Goal: Register for event/course

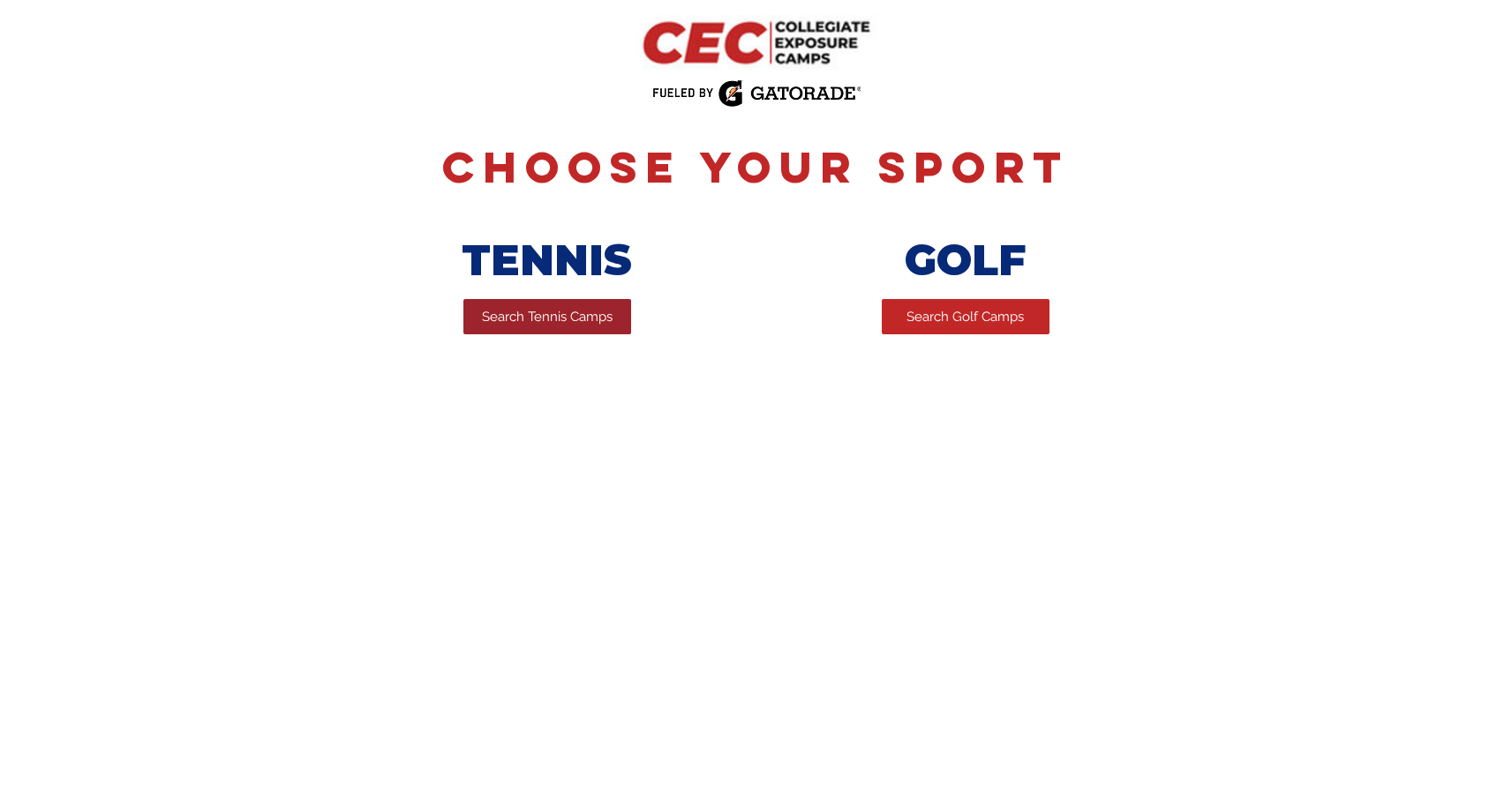
click at [523, 321] on span "Search Tennis Camps" at bounding box center [547, 317] width 130 height 19
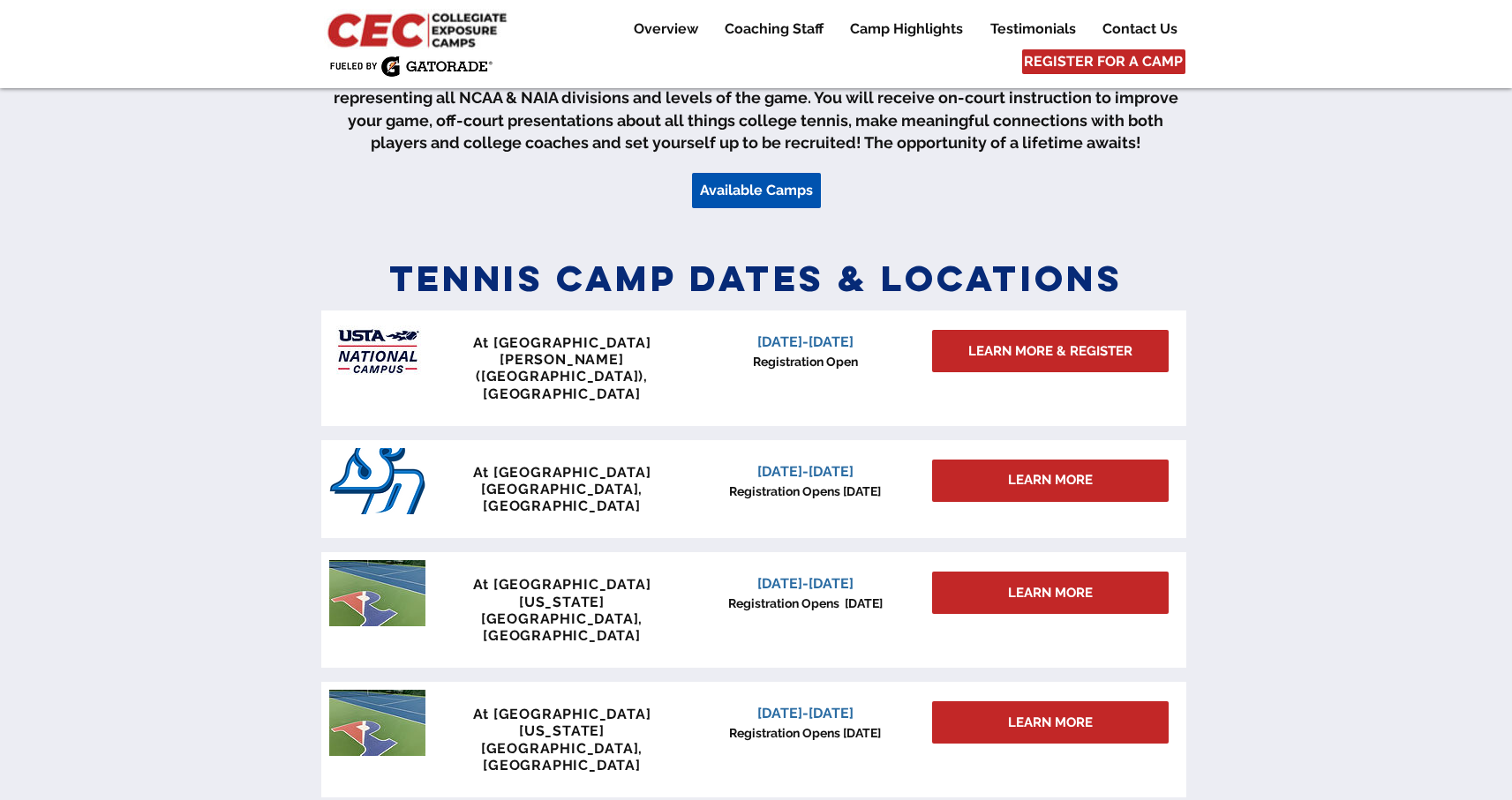
scroll to position [671, 0]
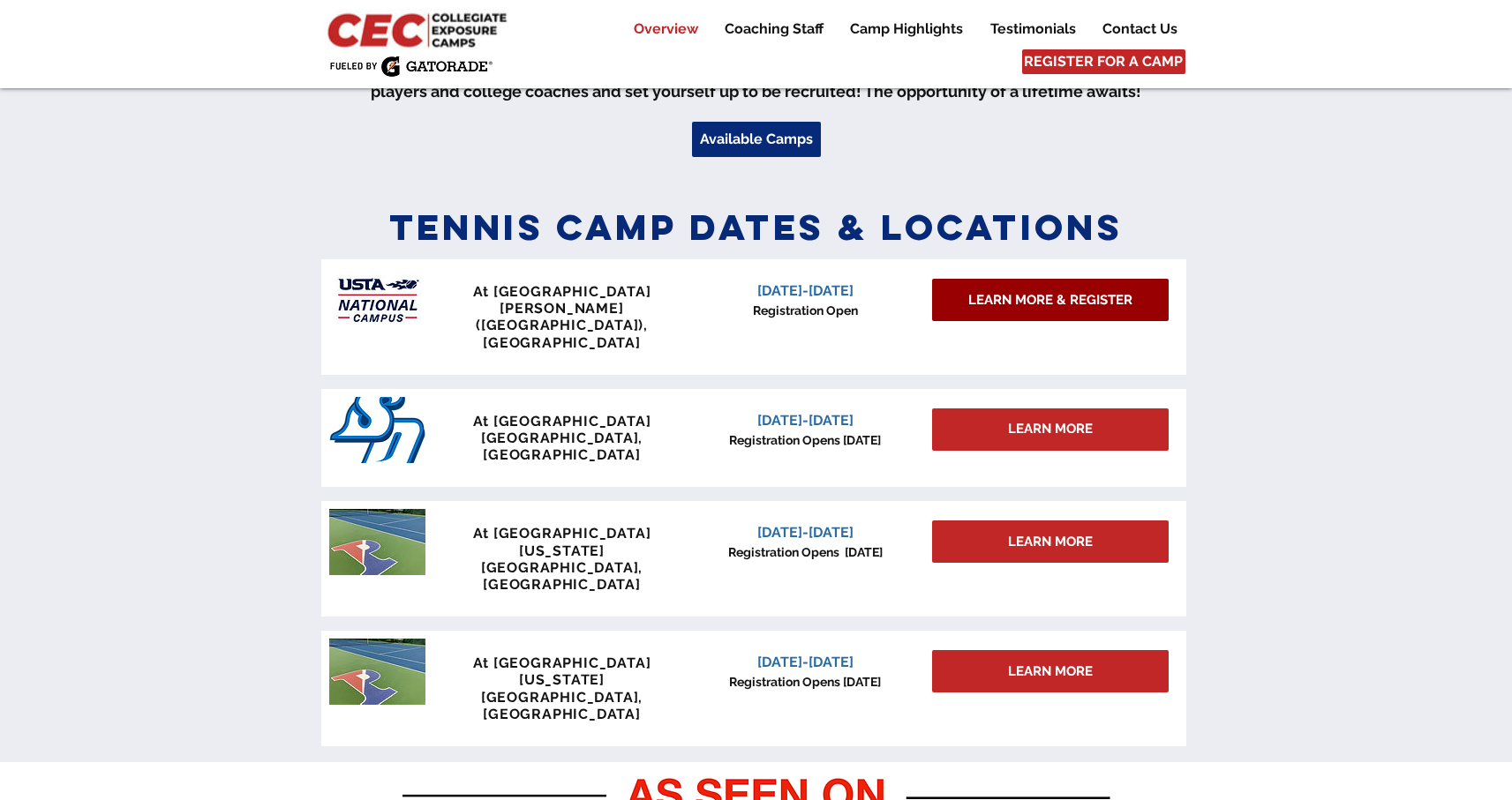
click at [986, 309] on span "LEARN MORE & REGISTER" at bounding box center [1050, 300] width 164 height 19
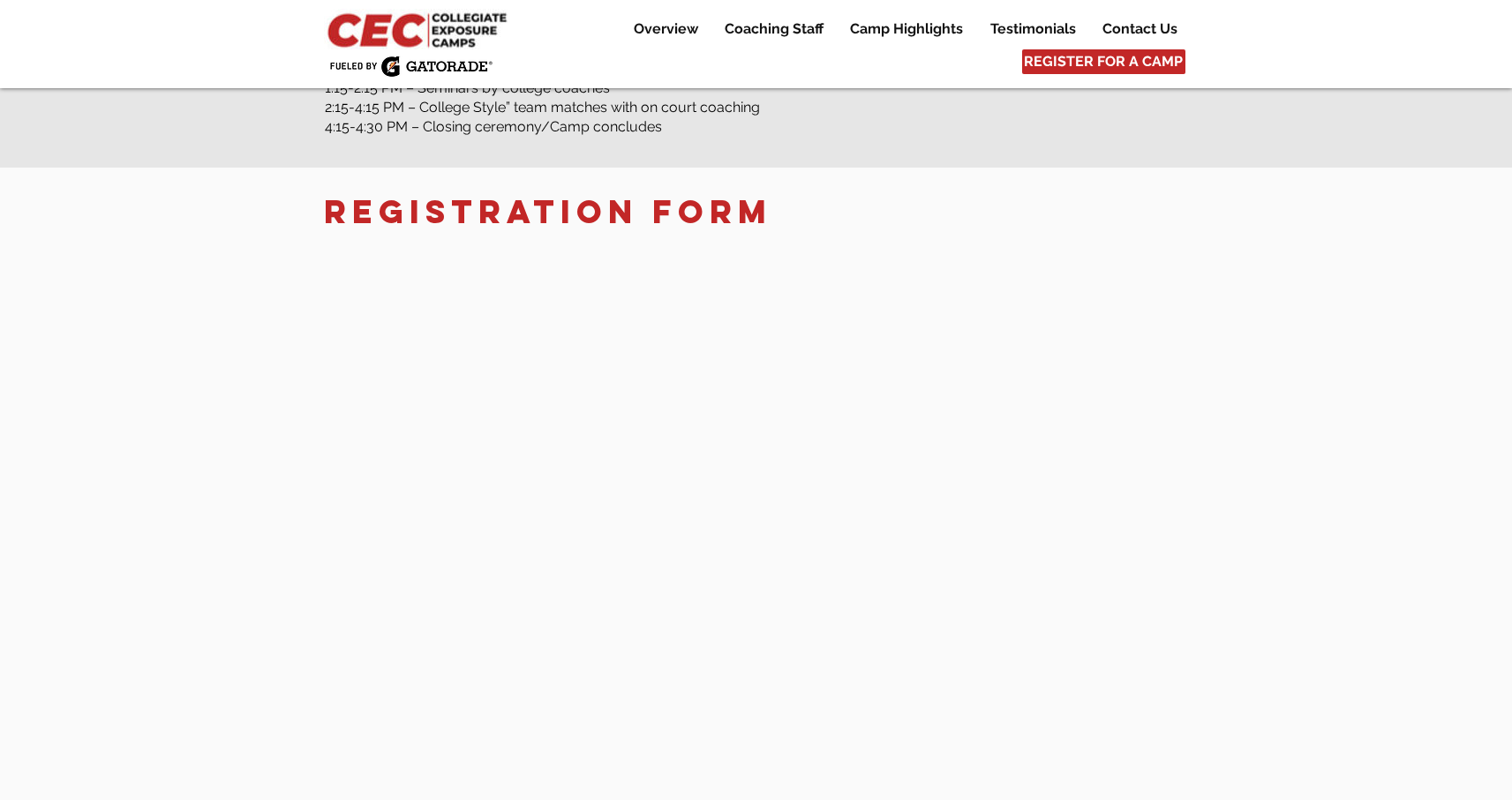
scroll to position [2788, 0]
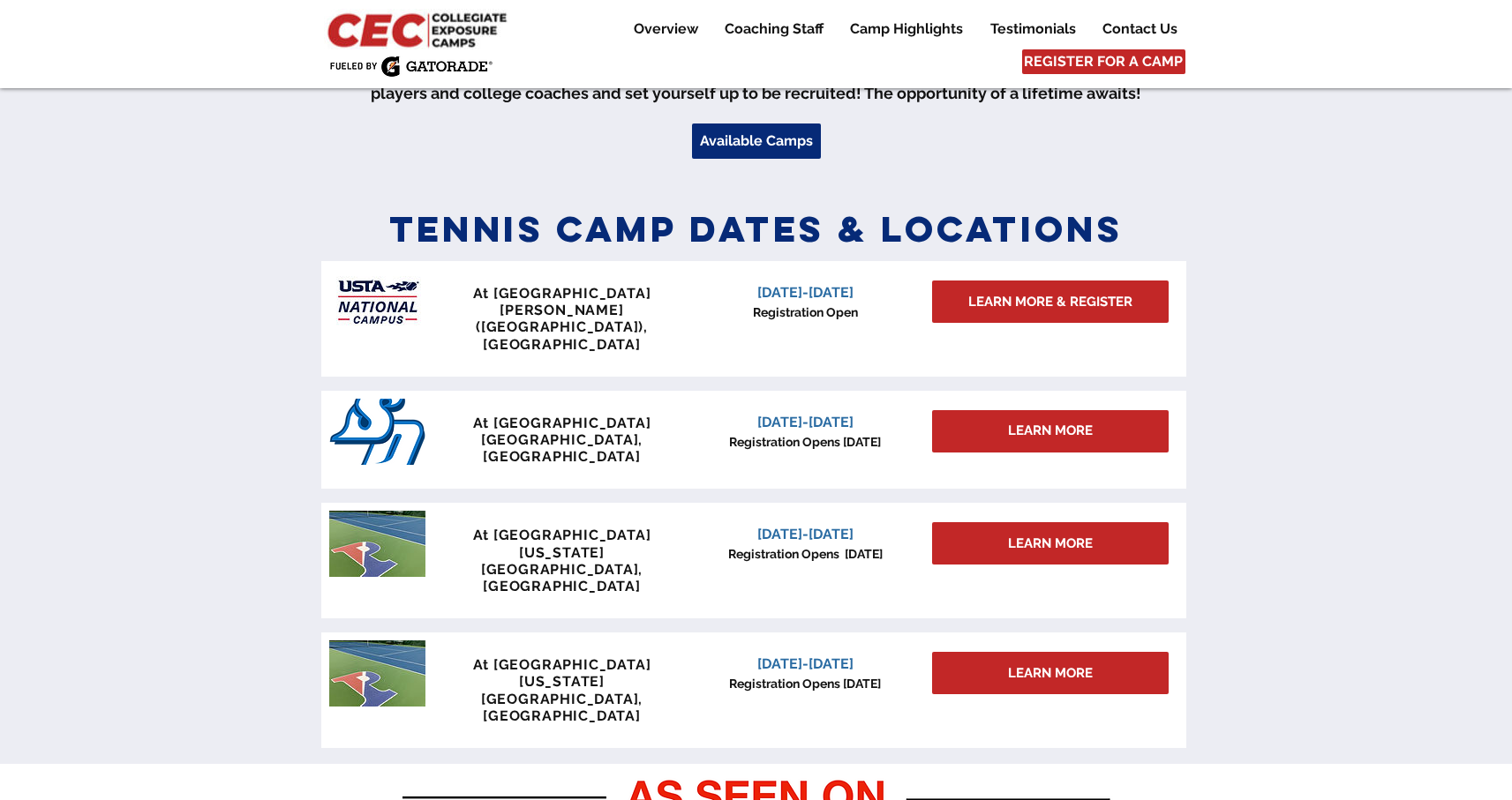
scroll to position [671, 0]
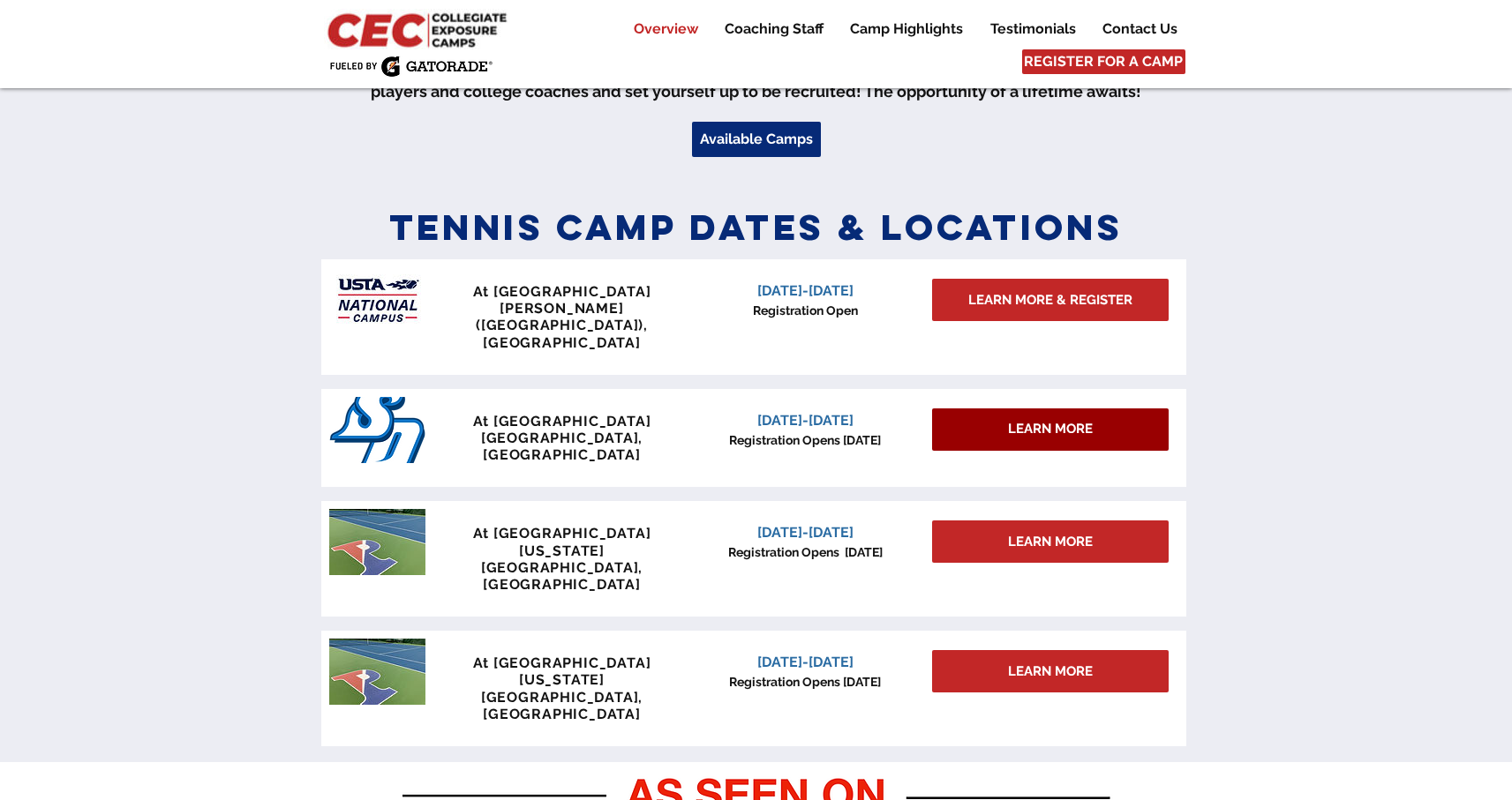
click at [1008, 420] on span "LEARN MORE" at bounding box center [1051, 430] width 84 height 19
click at [1029, 420] on span "LEARN MORE" at bounding box center [1051, 430] width 84 height 19
click at [798, 524] on span "[DATE]-[DATE]" at bounding box center [805, 533] width 97 height 17
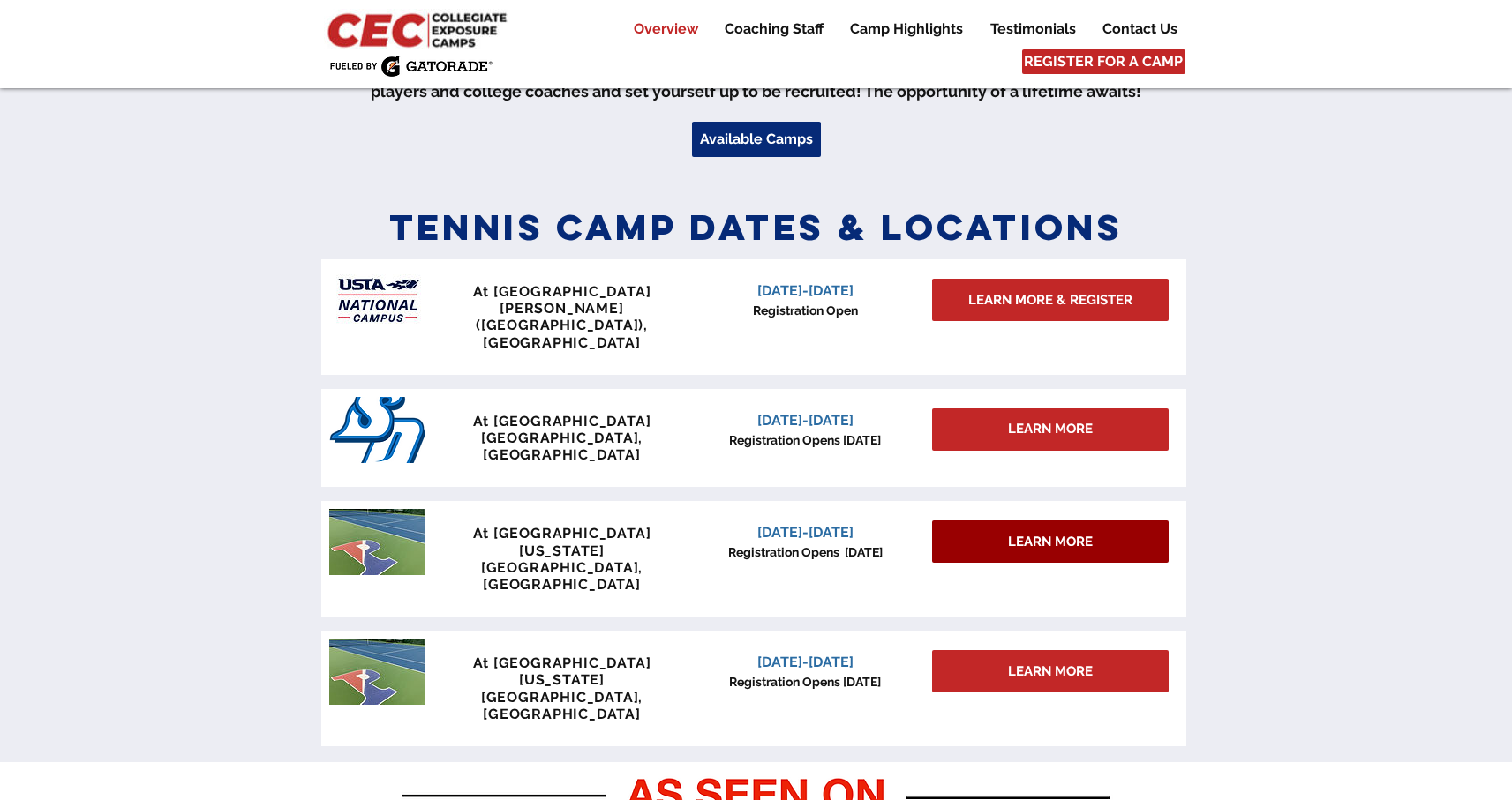
click at [975, 521] on link "LEARN MORE" at bounding box center [1051, 541] width 236 height 42
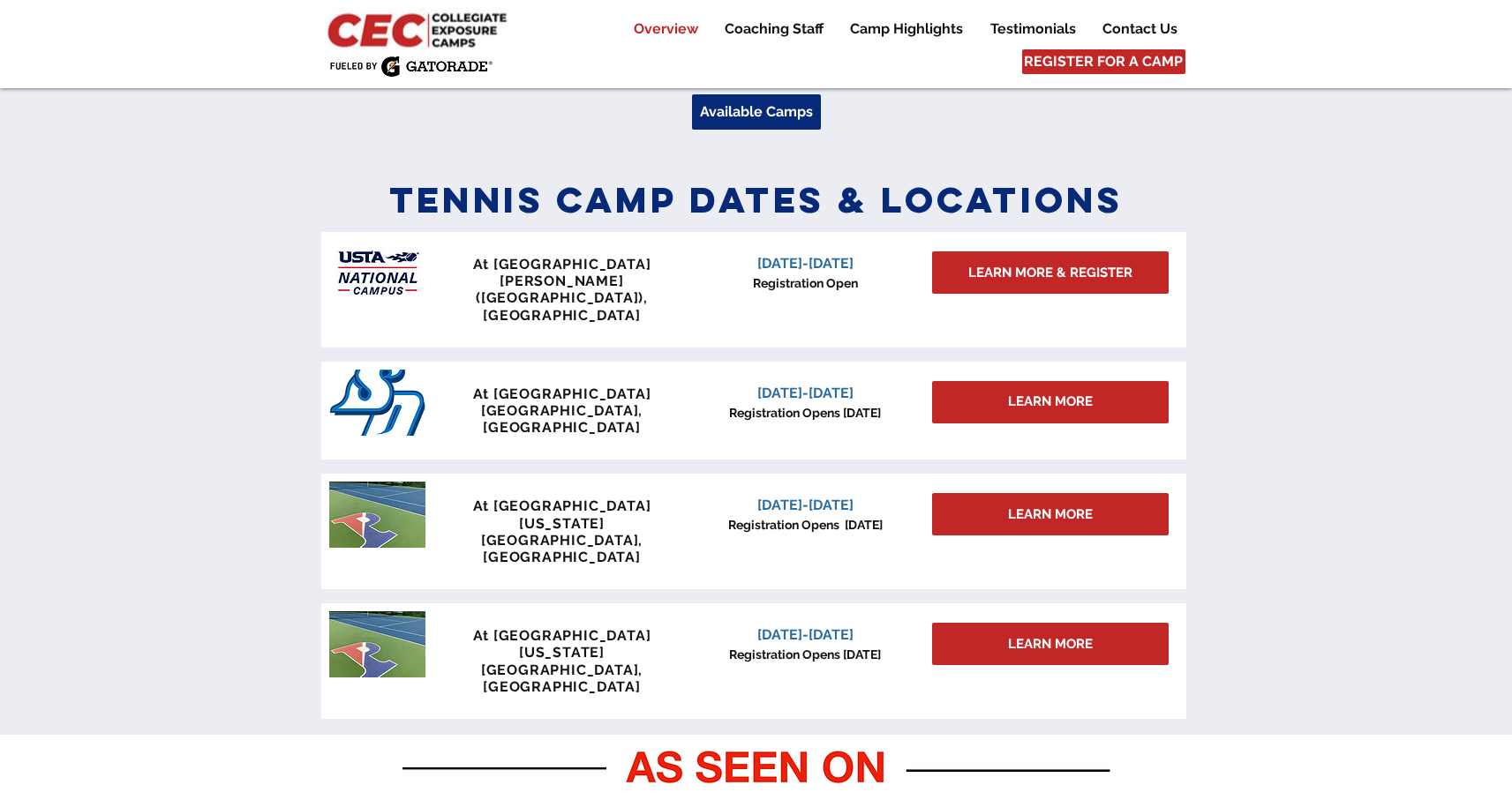
scroll to position [687, 0]
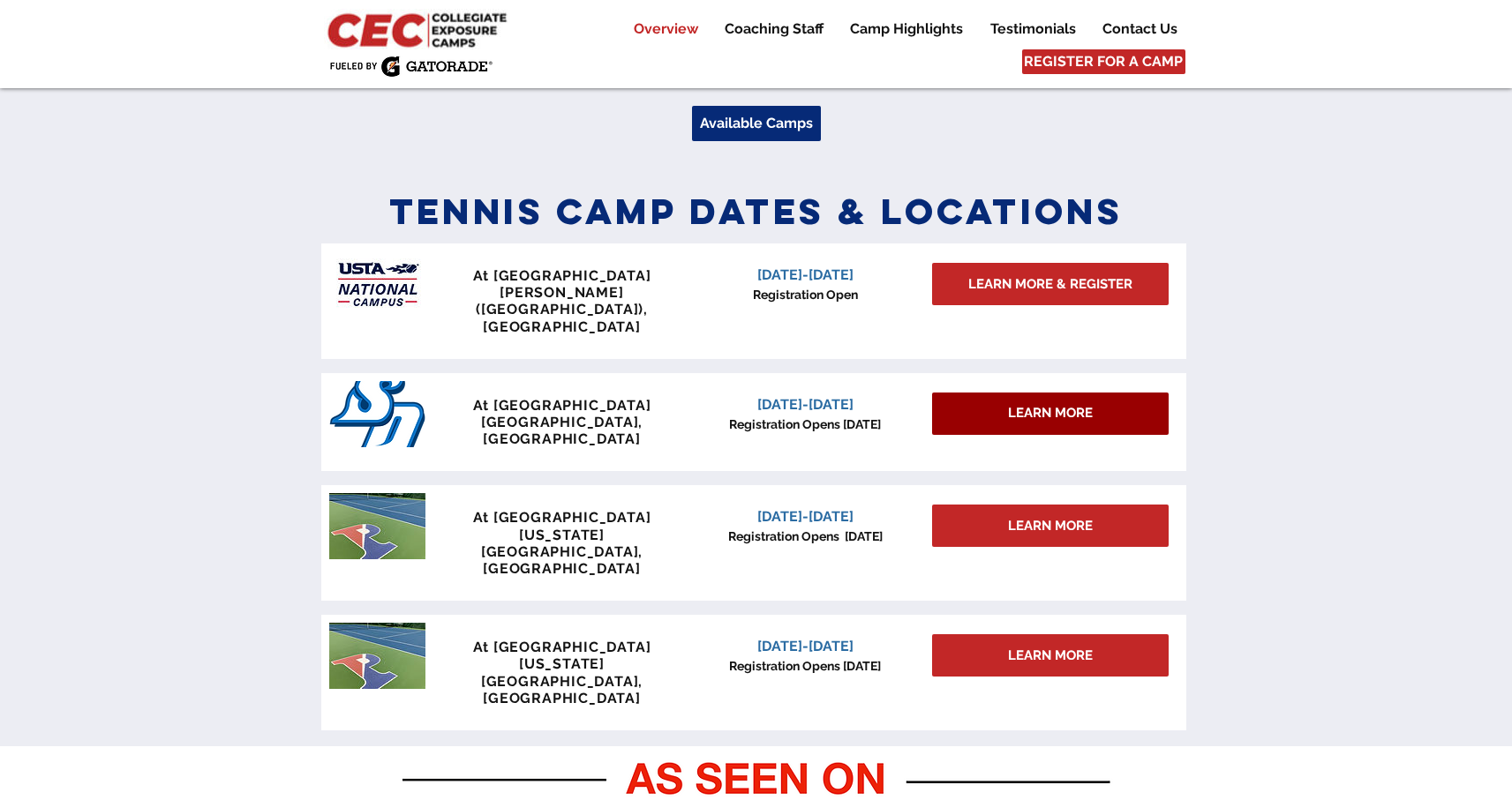
click at [1028, 404] on span "LEARN MORE" at bounding box center [1051, 414] width 84 height 19
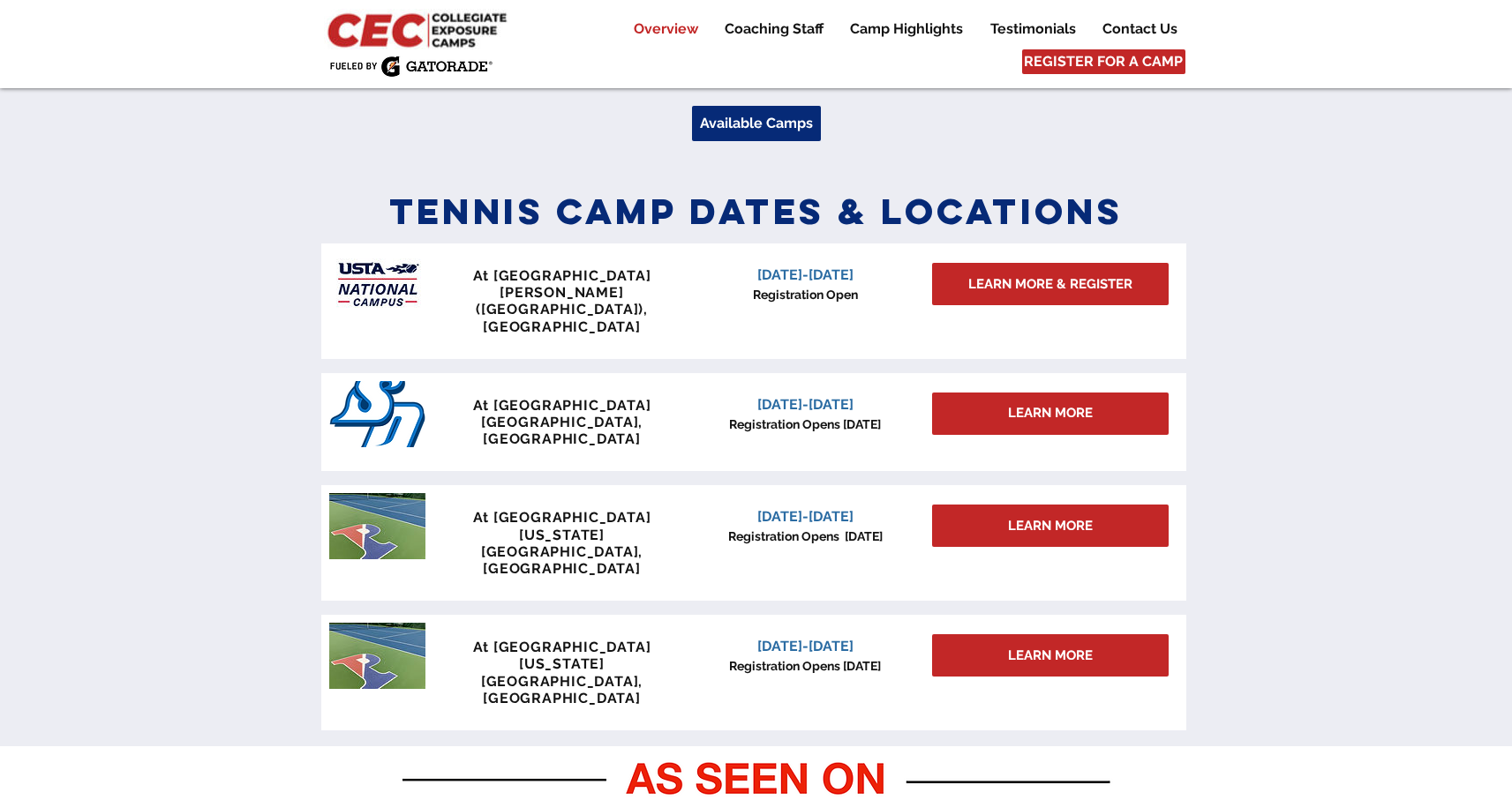
click at [873, 395] on p "[DATE]-[DATE]" at bounding box center [806, 405] width 225 height 22
click at [1082, 294] on span "LEARN MORE & REGISTER" at bounding box center [1050, 285] width 164 height 19
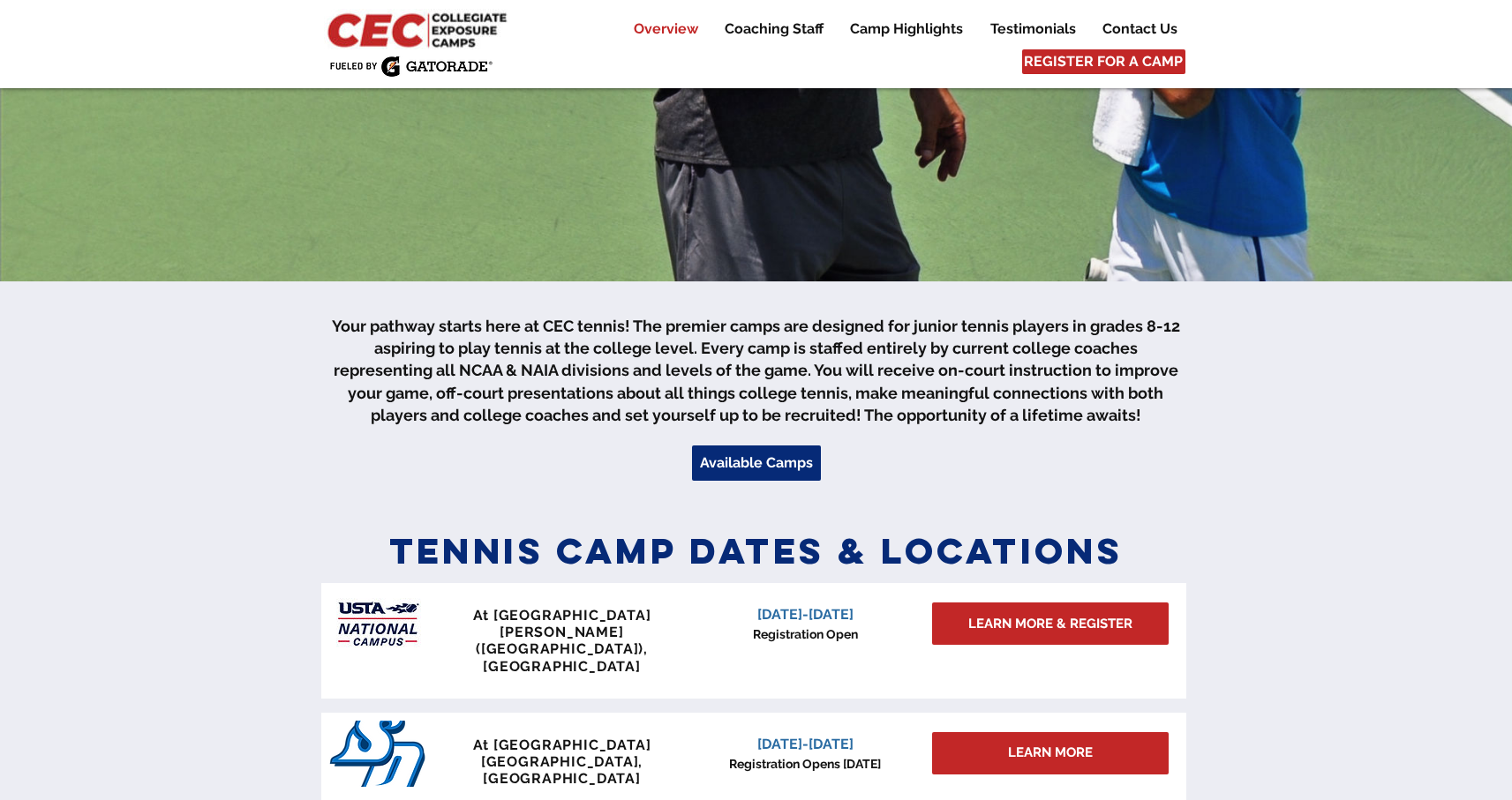
scroll to position [335, 0]
